Goal: Task Accomplishment & Management: Use online tool/utility

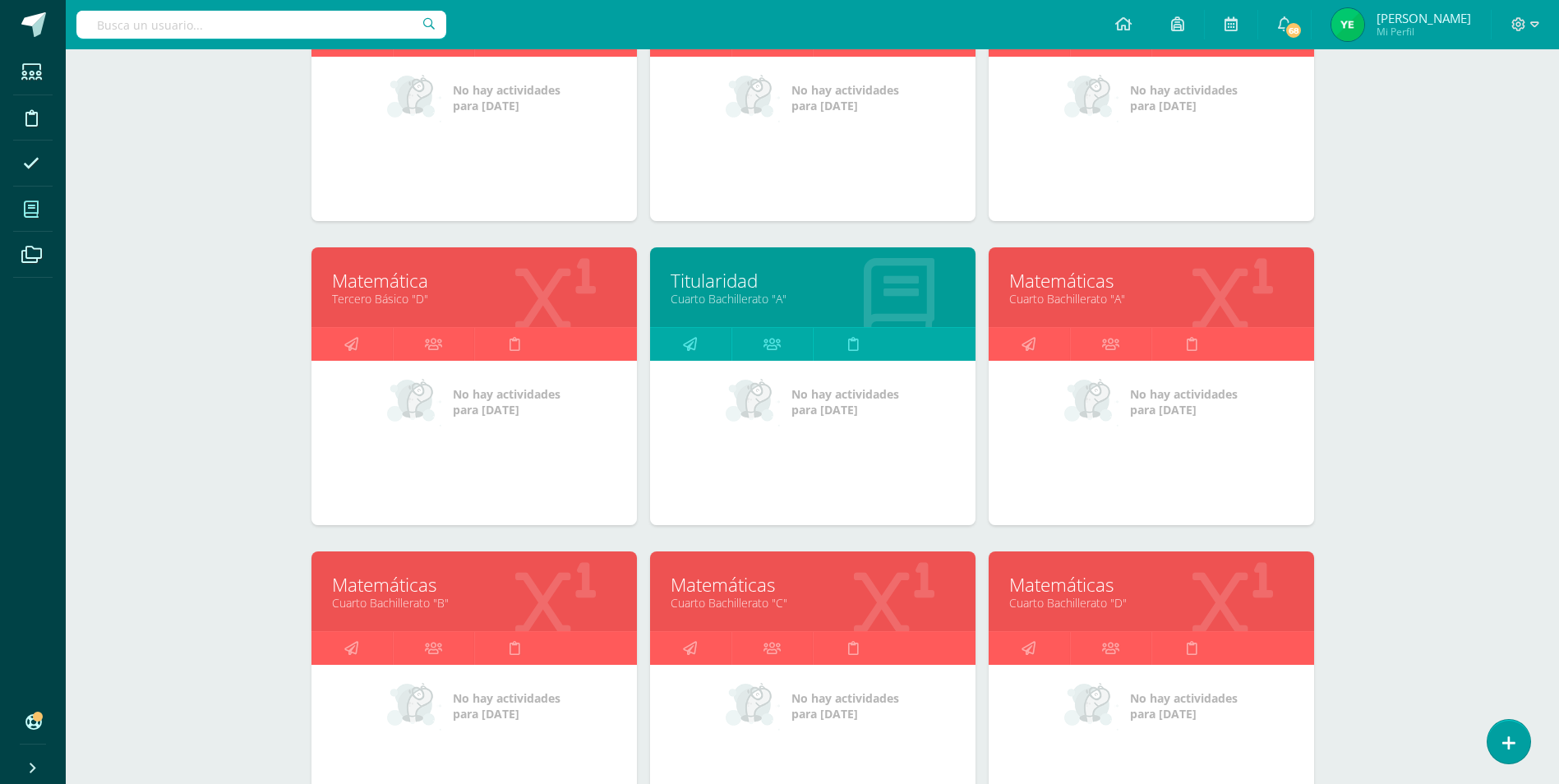
scroll to position [493, 0]
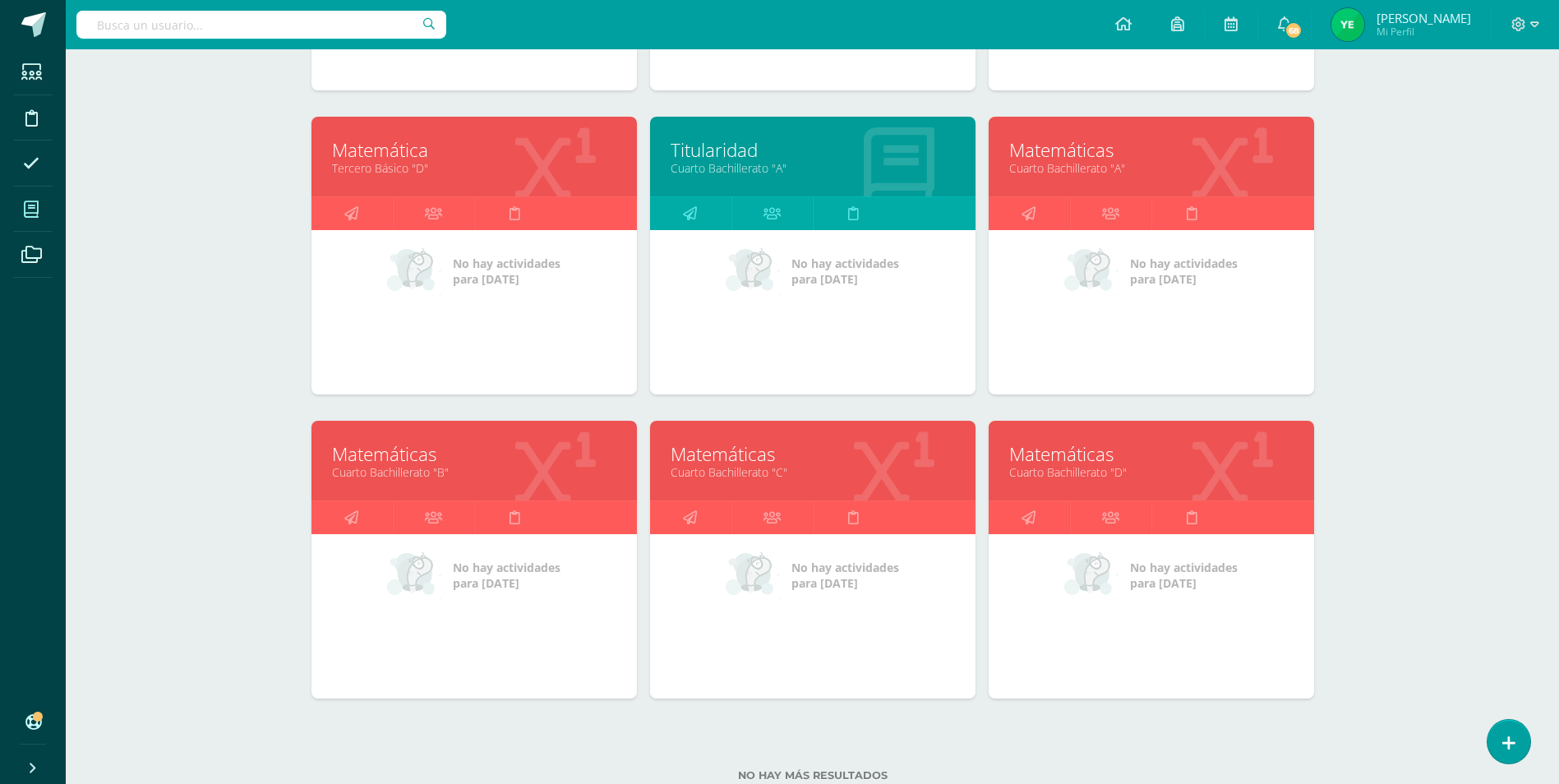
click at [480, 484] on div at bounding box center [555, 462] width 163 height 110
click at [490, 459] on link "Matemáticas" at bounding box center [474, 454] width 284 height 25
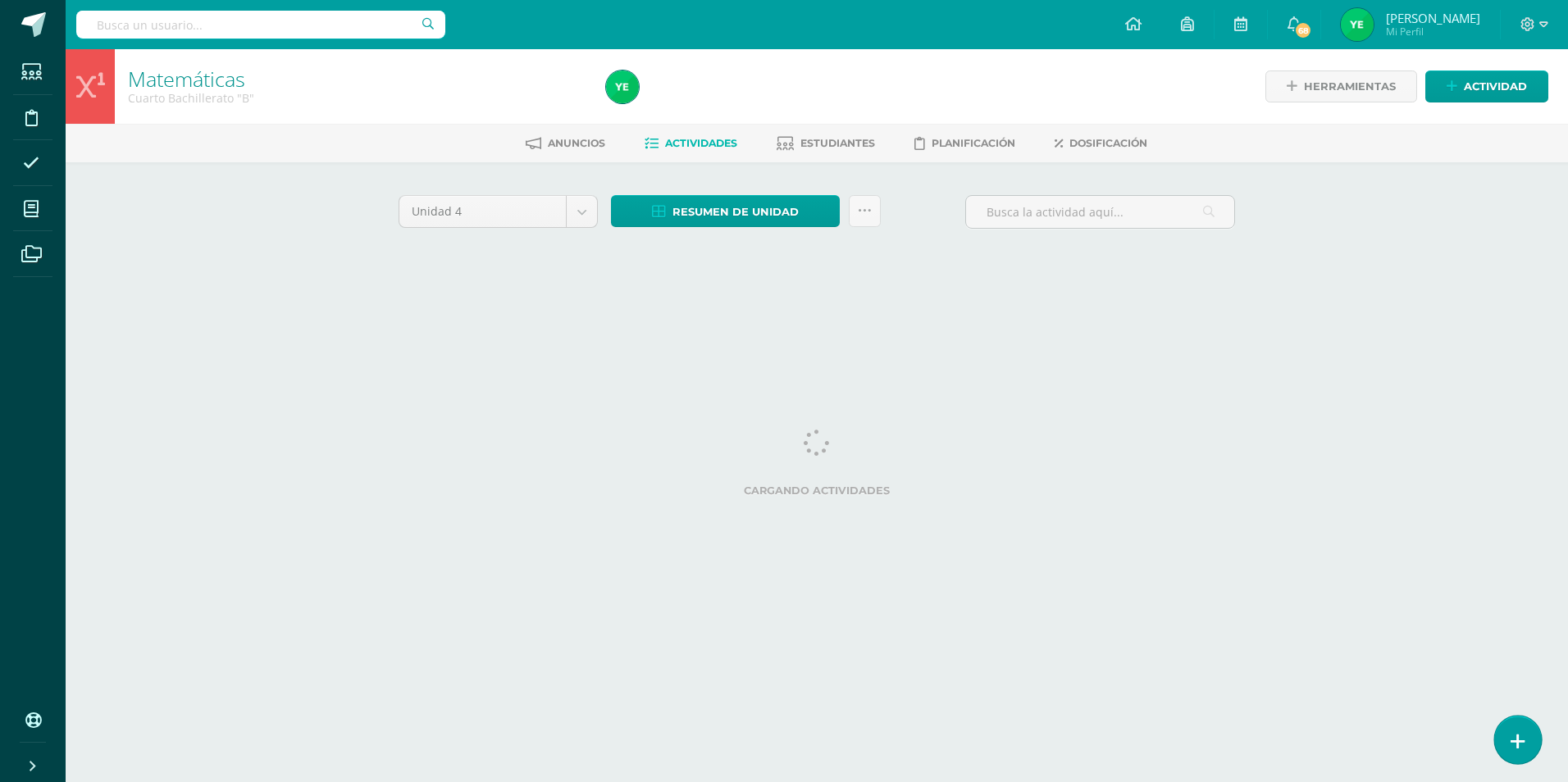
click at [1523, 737] on icon at bounding box center [1517, 741] width 15 height 19
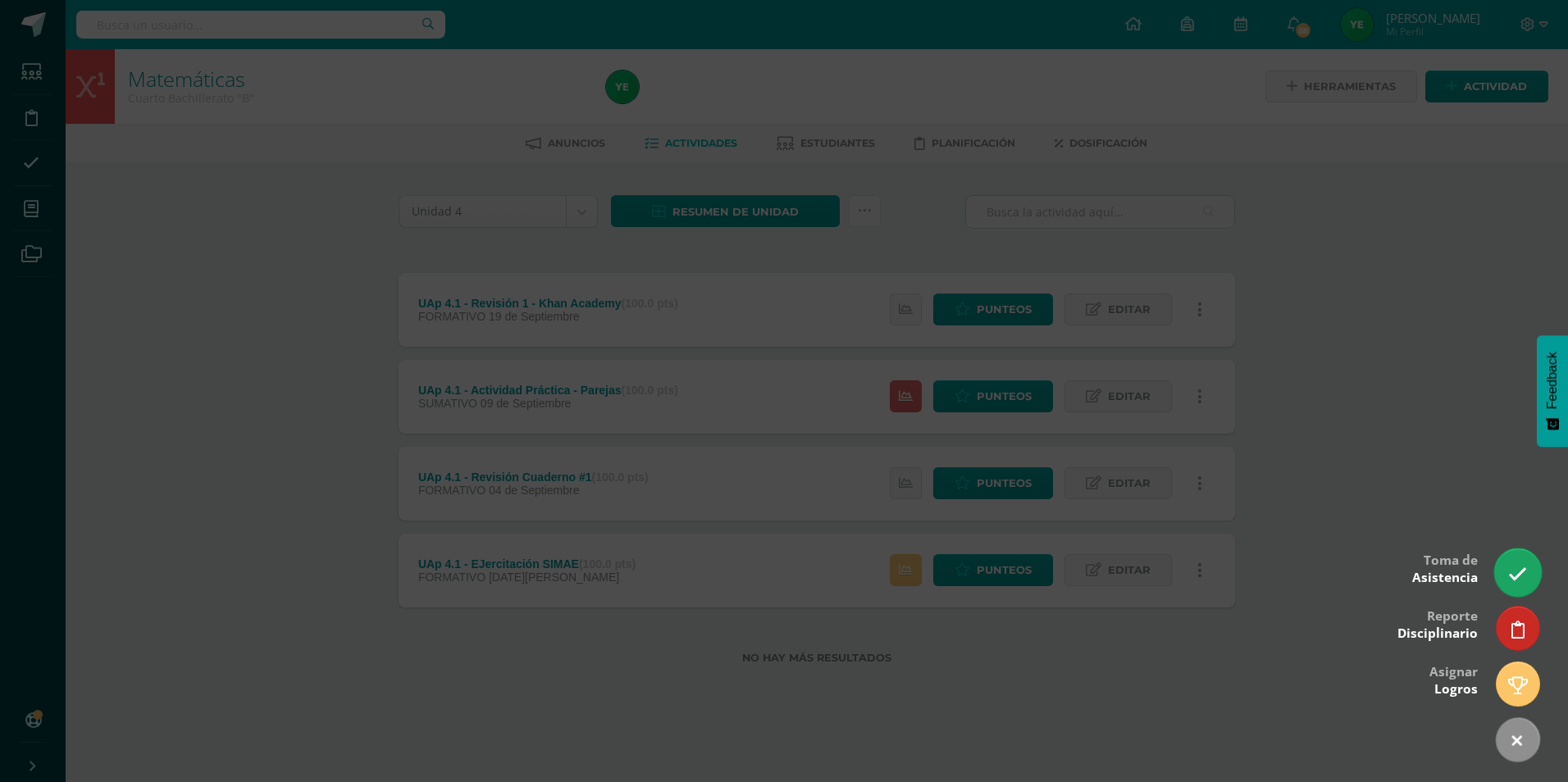
click at [1514, 576] on icon at bounding box center [1517, 574] width 19 height 19
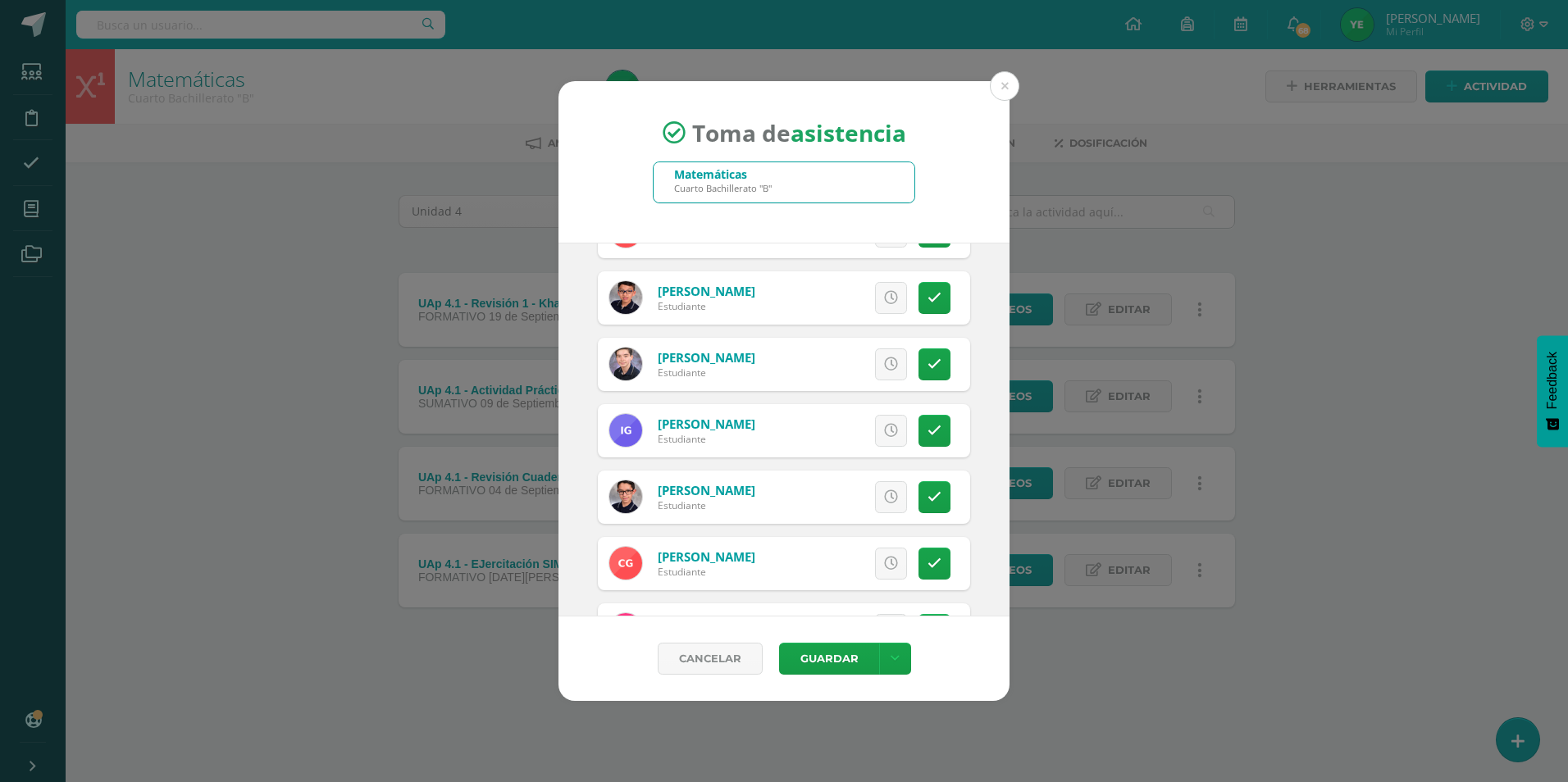
scroll to position [1065, 0]
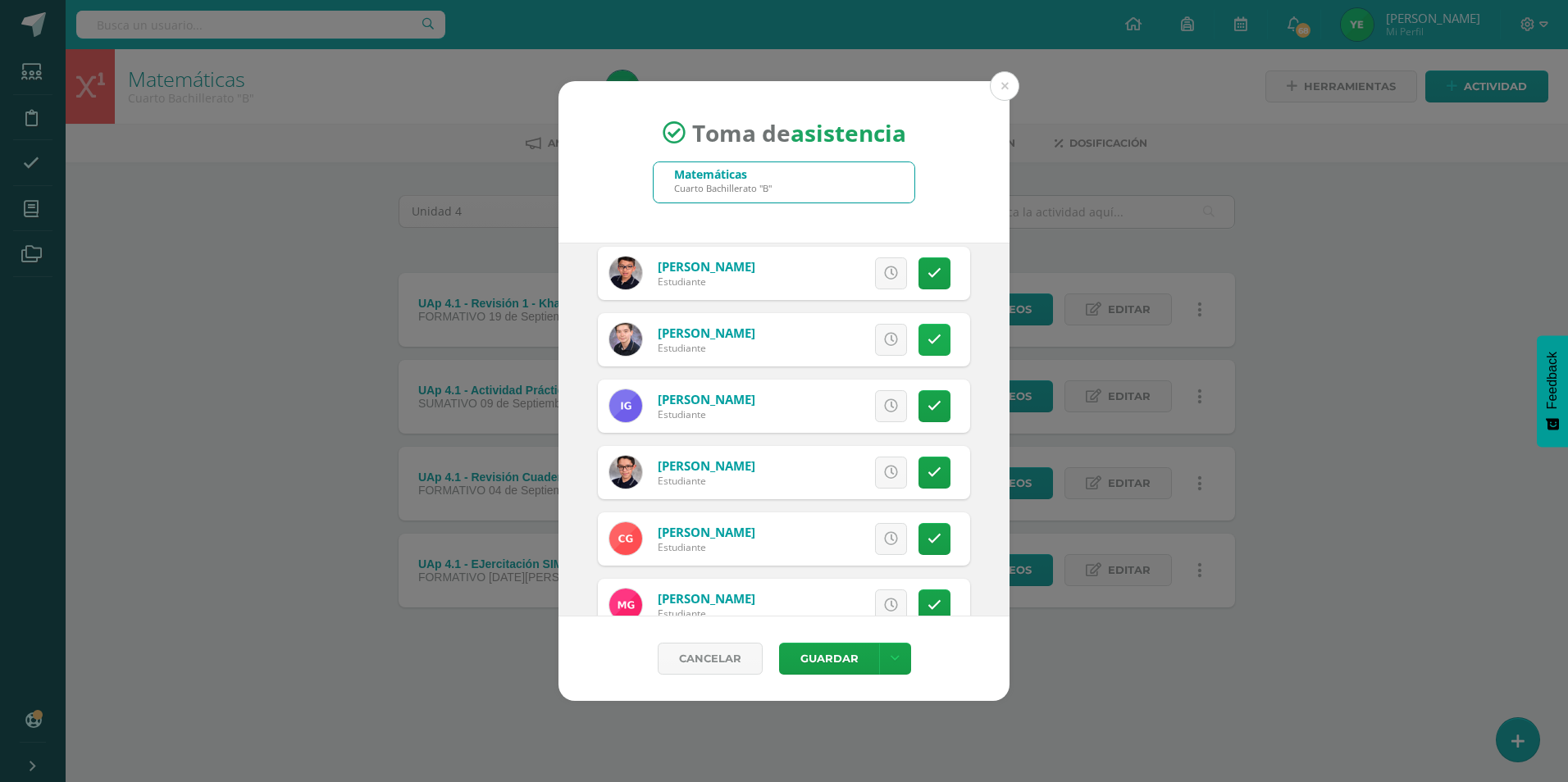
click at [935, 344] on link at bounding box center [934, 339] width 32 height 32
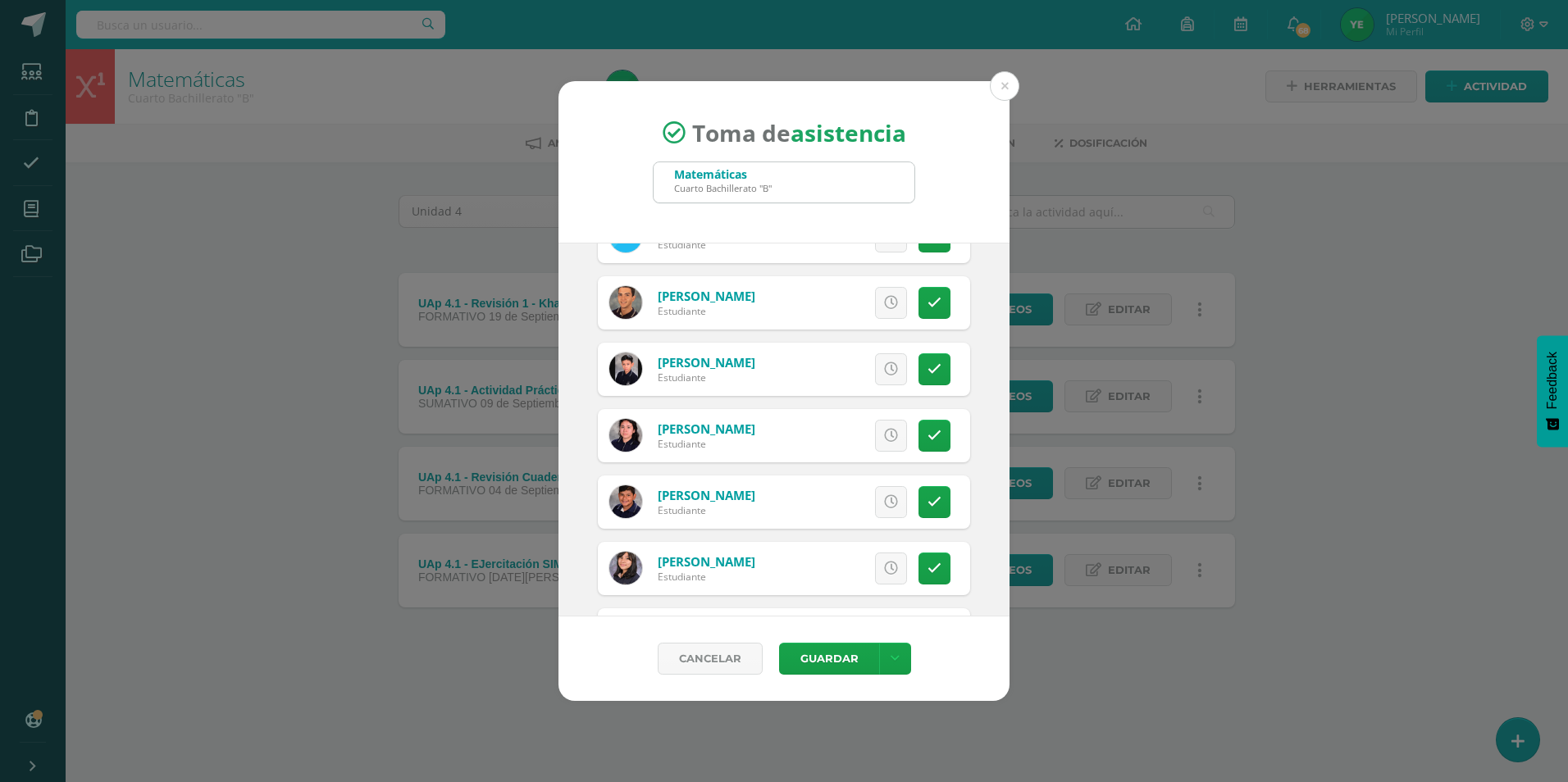
scroll to position [410, 0]
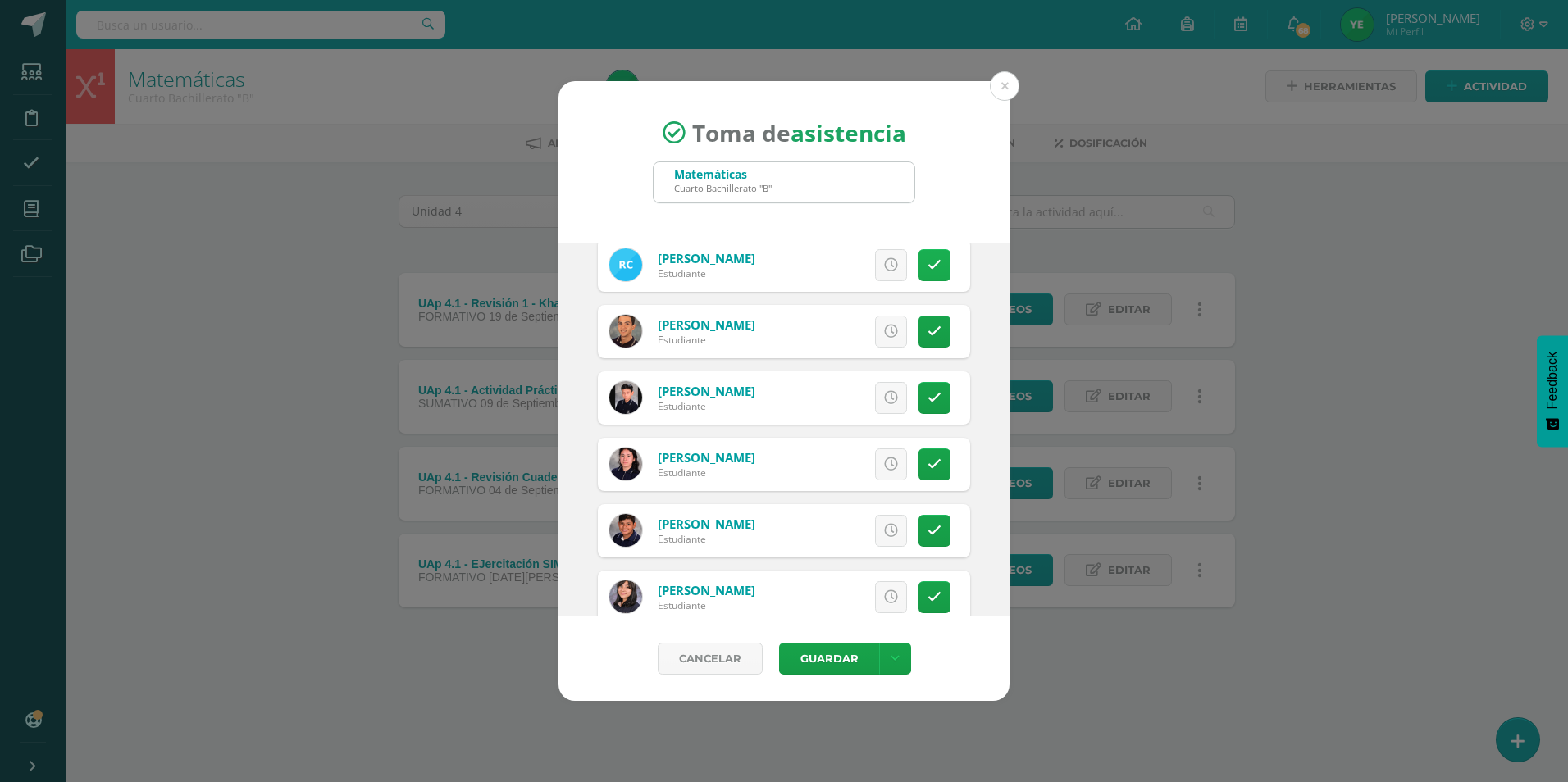
click at [928, 267] on icon at bounding box center [934, 264] width 14 height 14
click at [837, 657] on button "Guardar" at bounding box center [829, 658] width 100 height 32
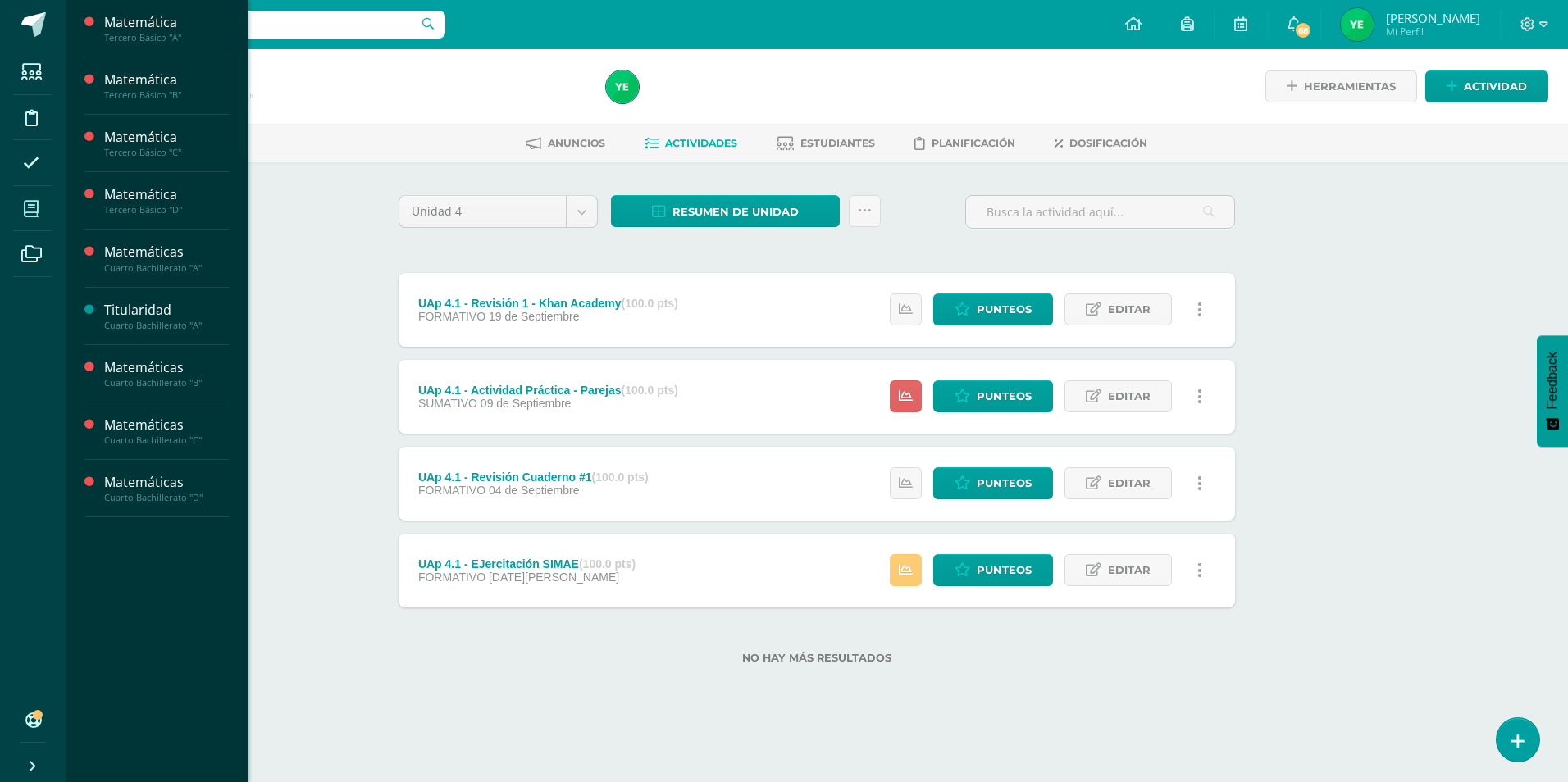
click at [34, 203] on icon at bounding box center [31, 209] width 15 height 16
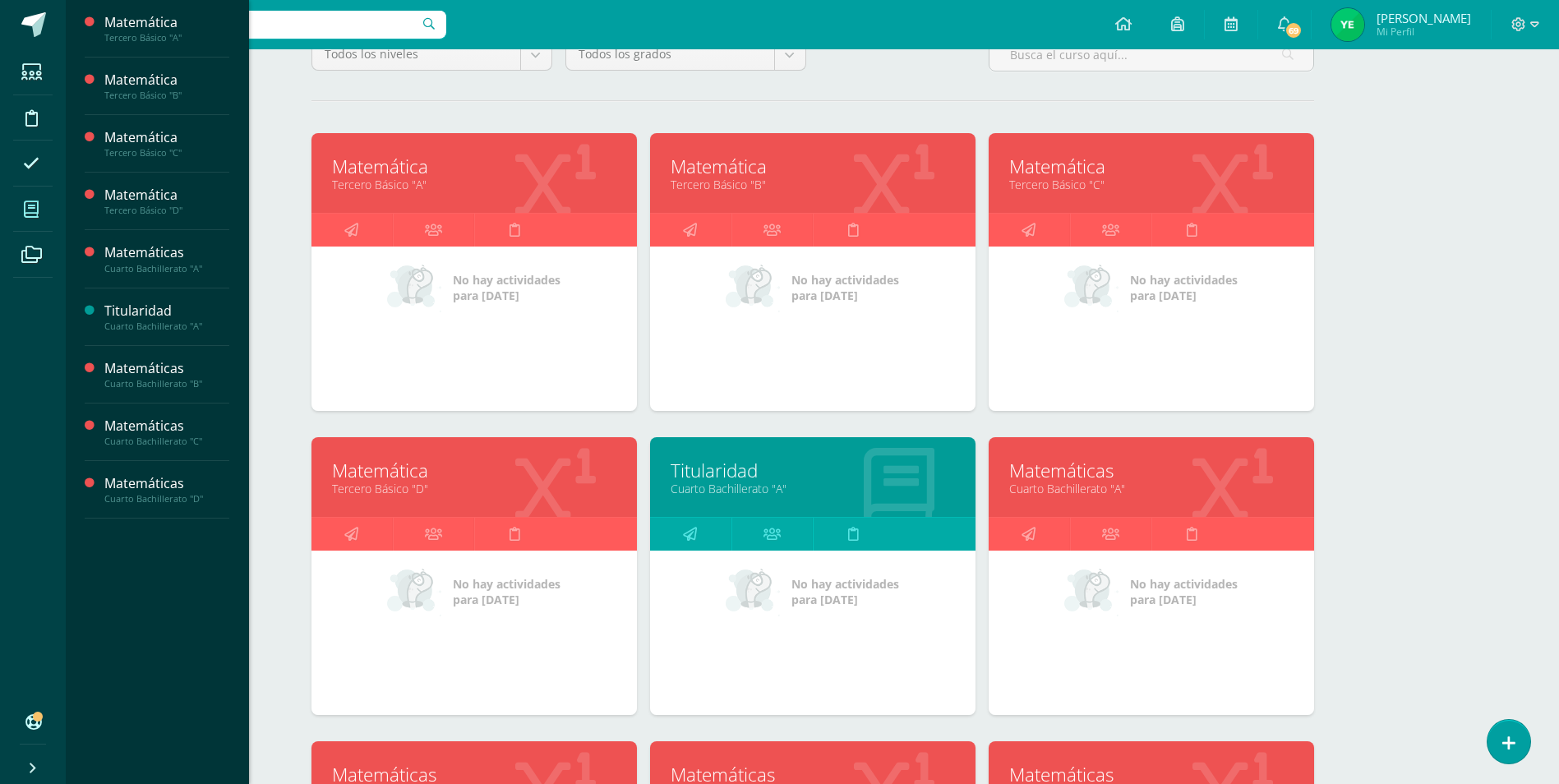
scroll to position [329, 0]
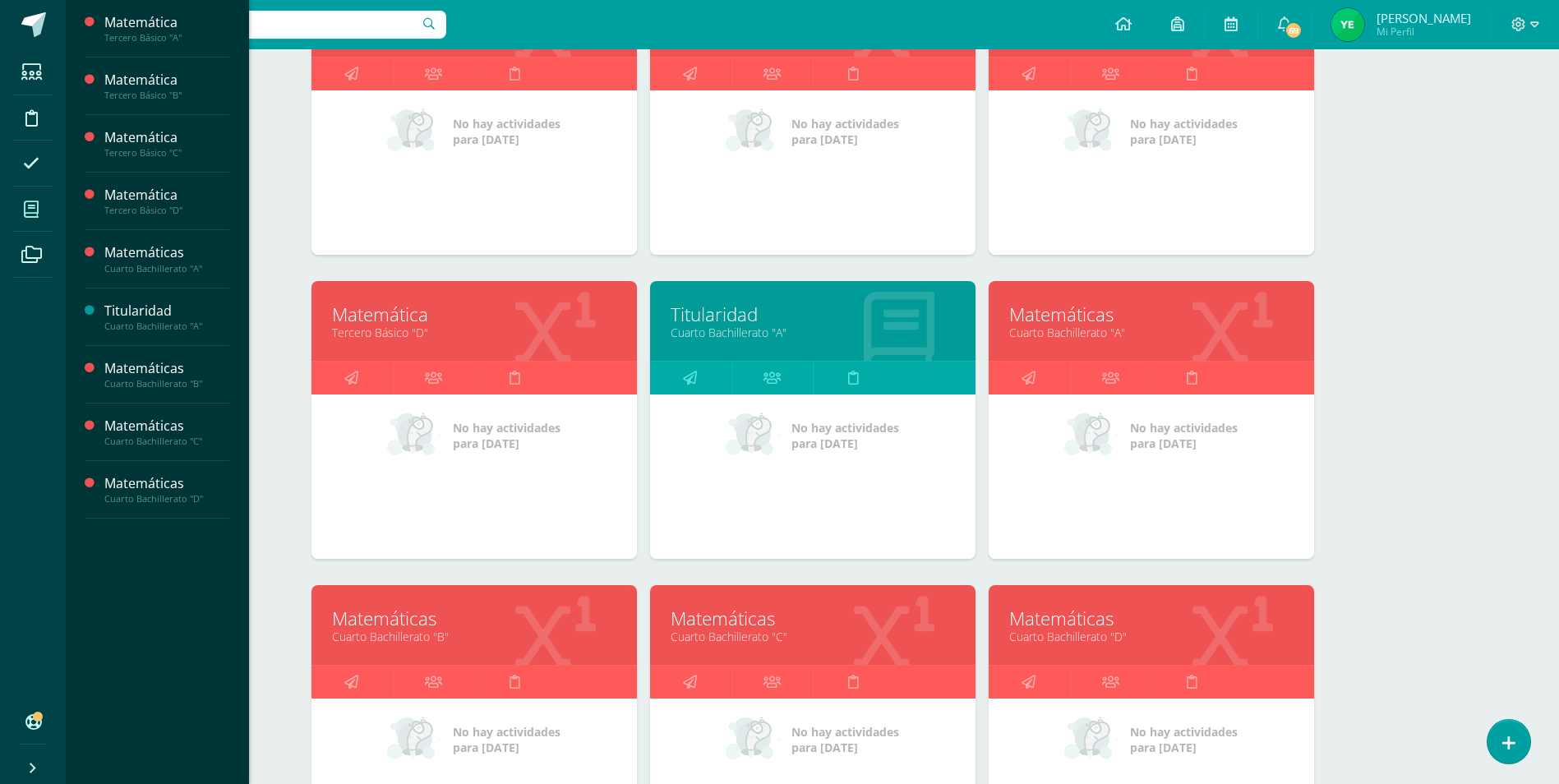
click at [854, 628] on link "Cuarto Bachillerato "C"" at bounding box center [812, 636] width 284 height 15
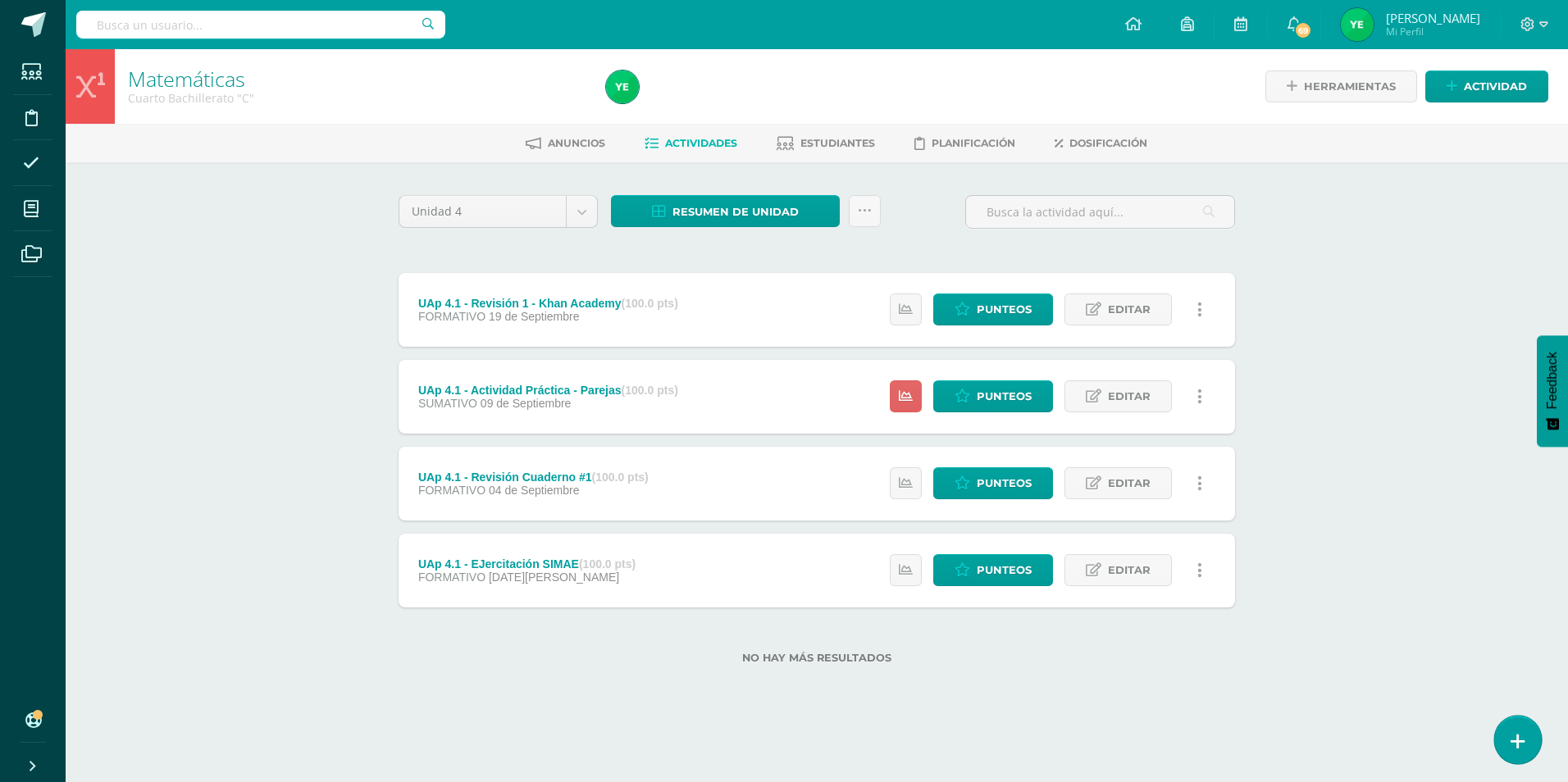
drag, startPoint x: 1525, startPoint y: 745, endPoint x: 1513, endPoint y: 719, distance: 28.6
click at [1525, 745] on link at bounding box center [1516, 739] width 46 height 47
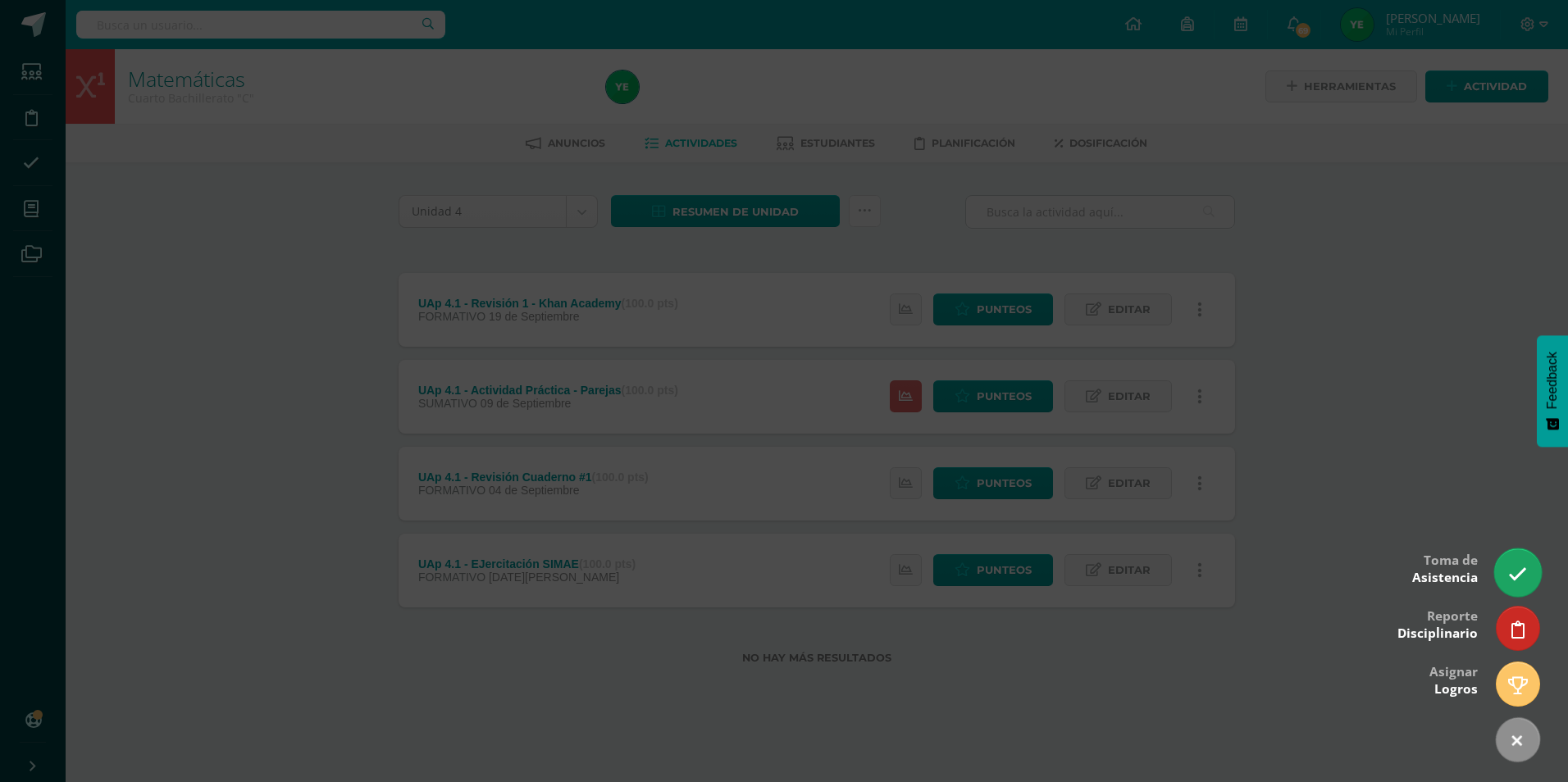
click at [1504, 576] on link at bounding box center [1516, 572] width 46 height 47
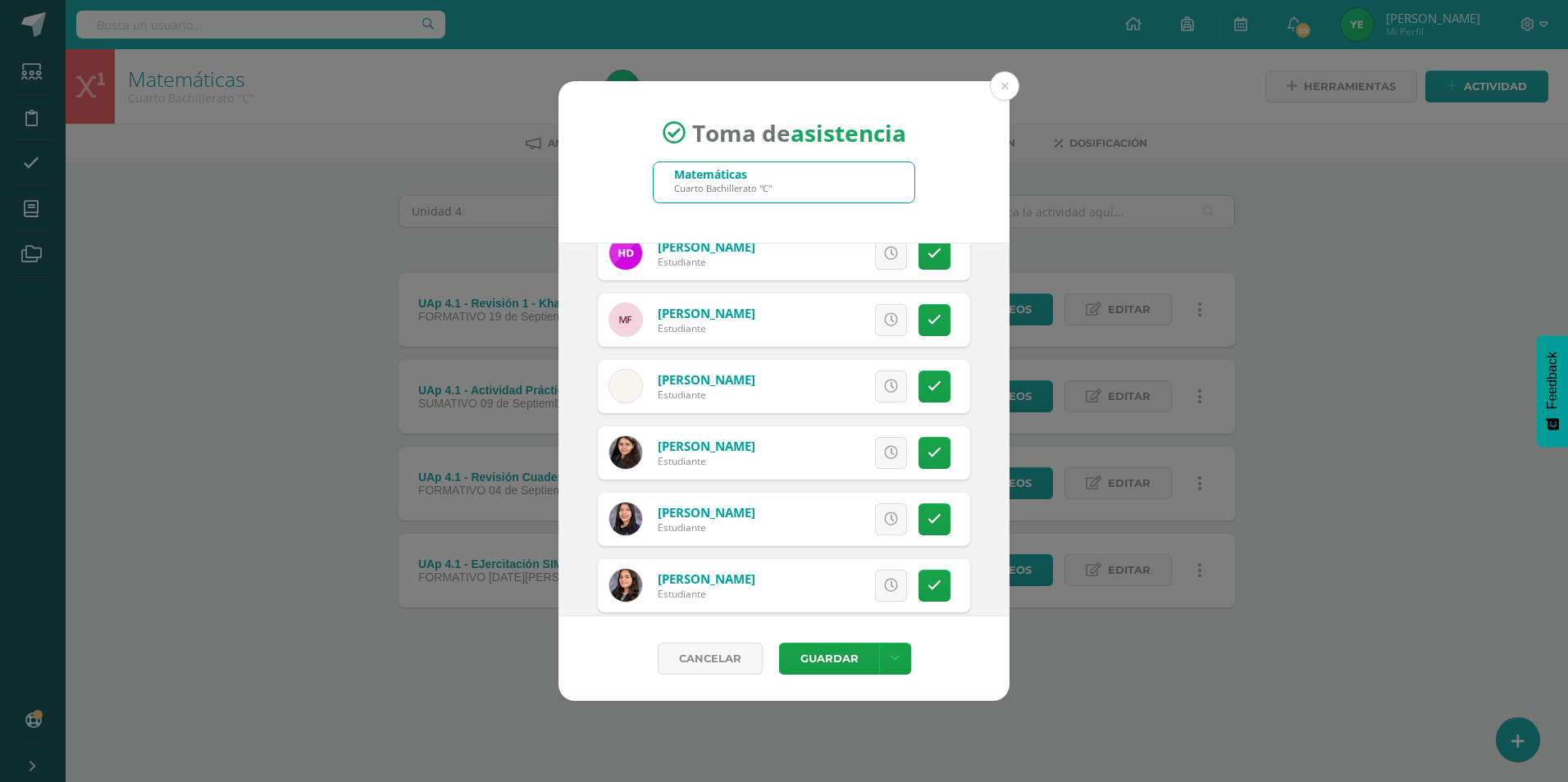
scroll to position [1065, 0]
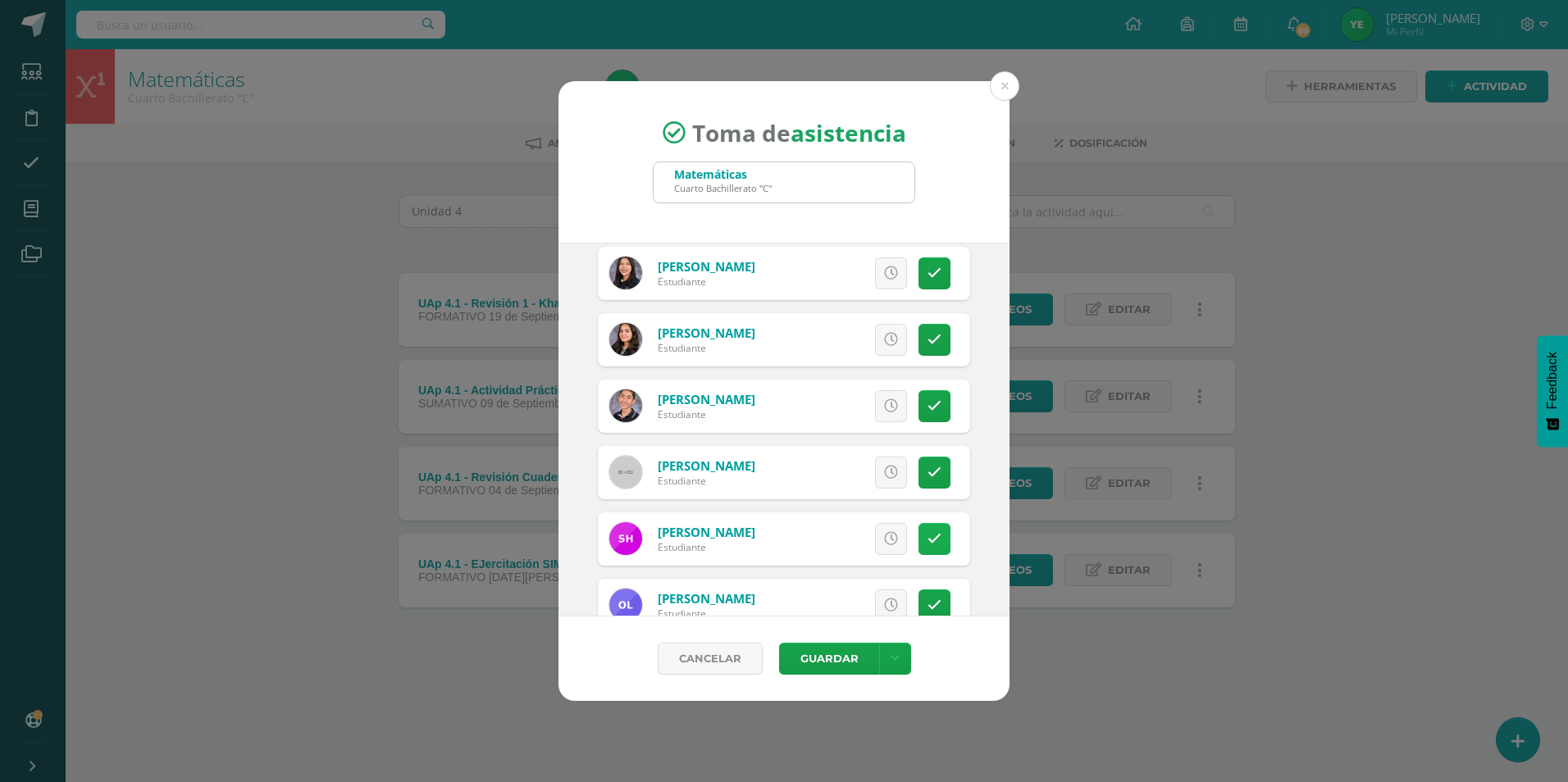
click at [929, 539] on link at bounding box center [934, 539] width 32 height 32
click at [925, 594] on link at bounding box center [934, 605] width 32 height 32
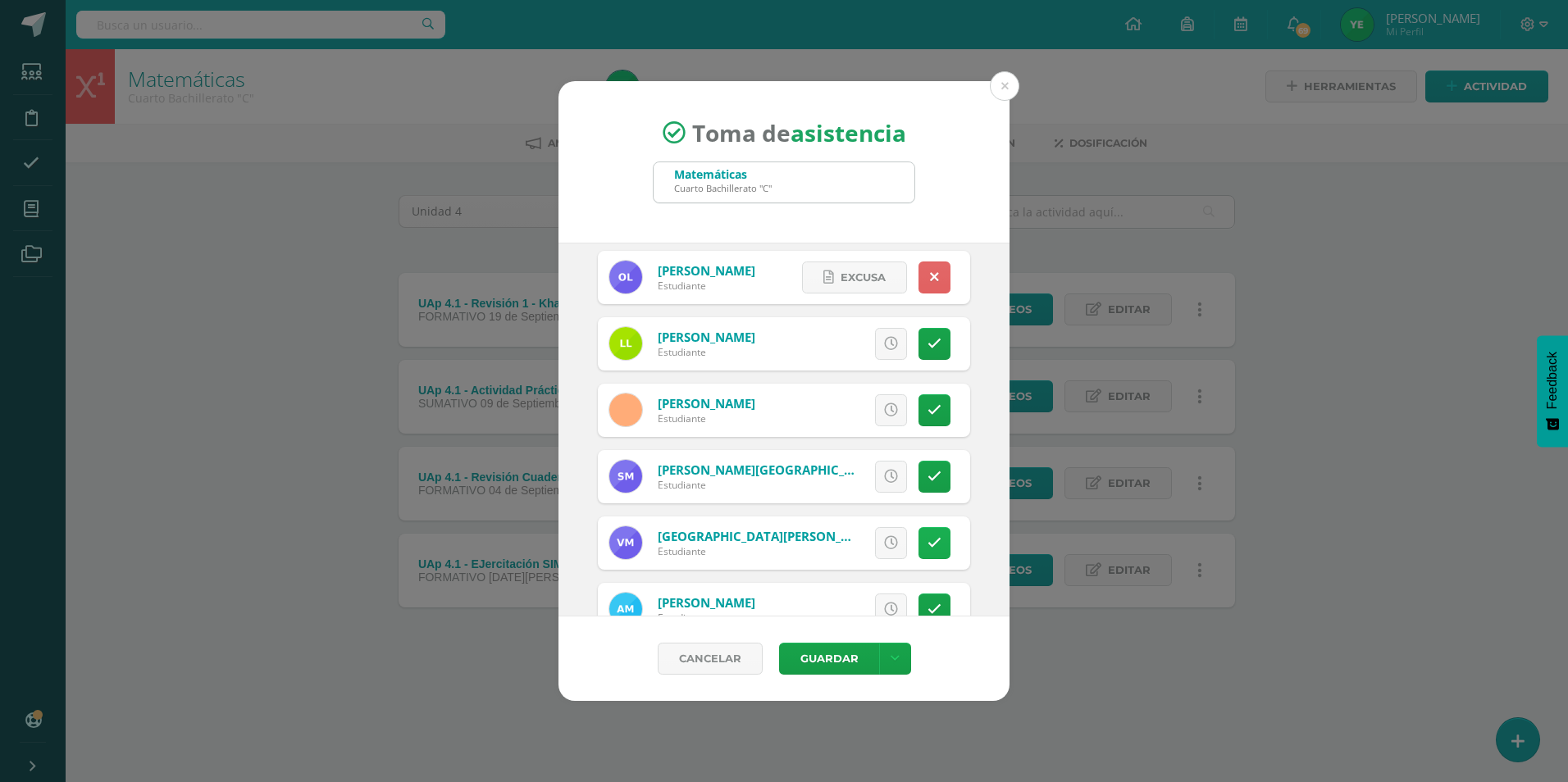
scroll to position [1721, 0]
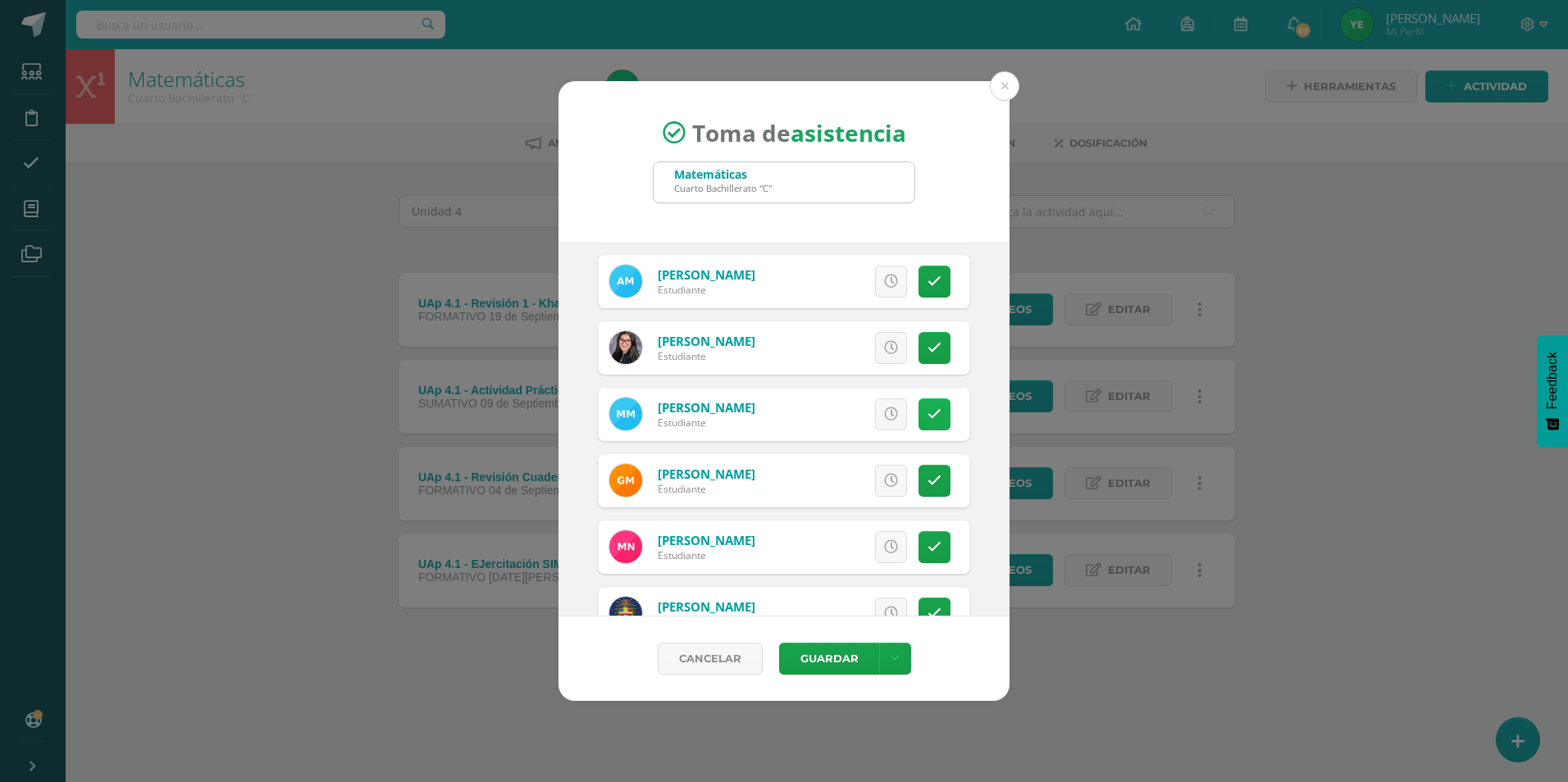
click at [928, 421] on icon at bounding box center [934, 414] width 14 height 14
click at [829, 663] on button "Guardar" at bounding box center [829, 658] width 100 height 32
